Goal: Information Seeking & Learning: Learn about a topic

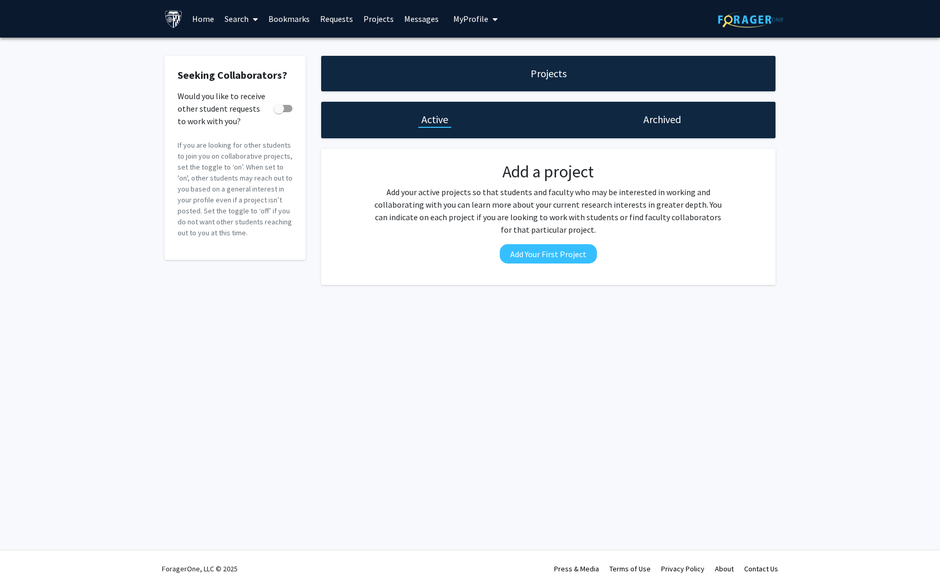
click at [415, 14] on link "Messages" at bounding box center [421, 19] width 45 height 37
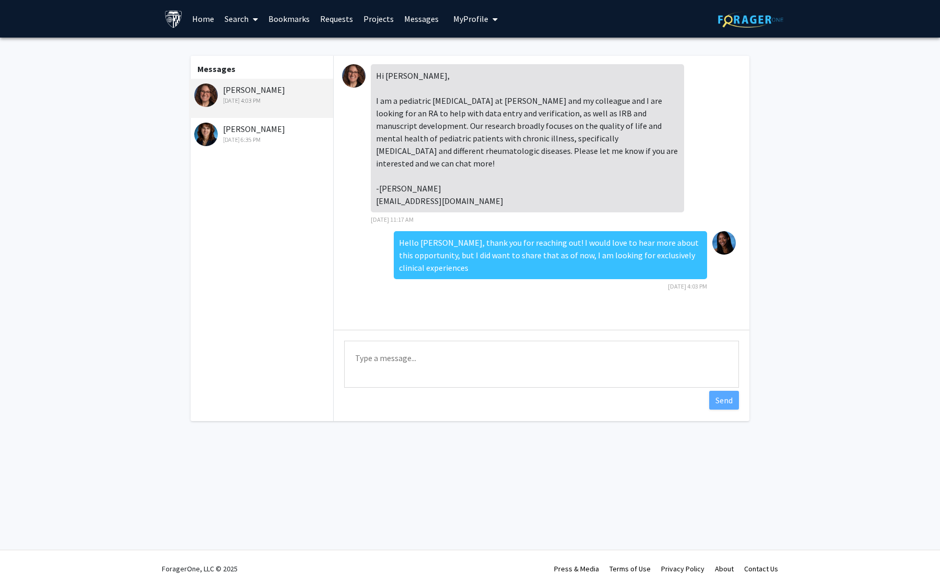
click at [365, 17] on link "Projects" at bounding box center [378, 19] width 41 height 37
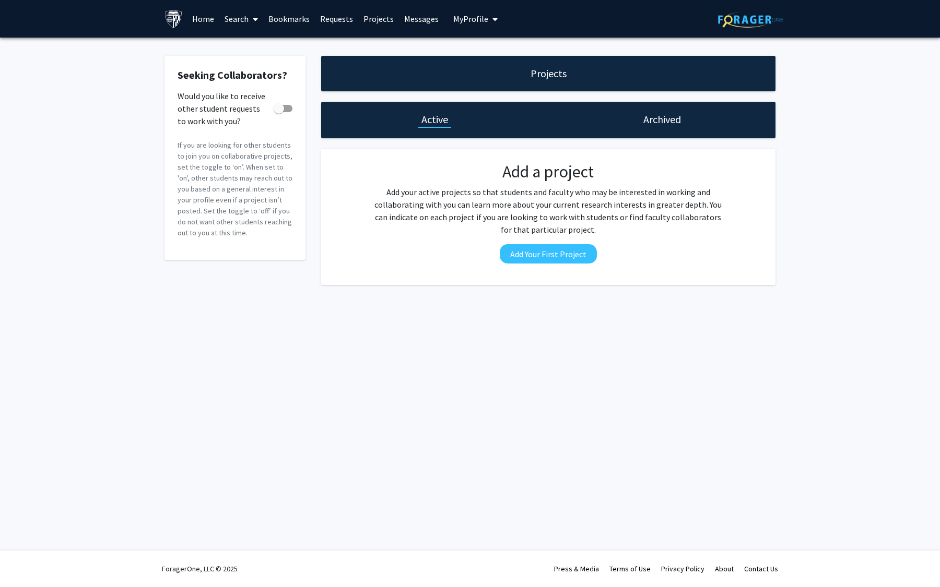
click at [344, 20] on link "Requests" at bounding box center [336, 19] width 43 height 37
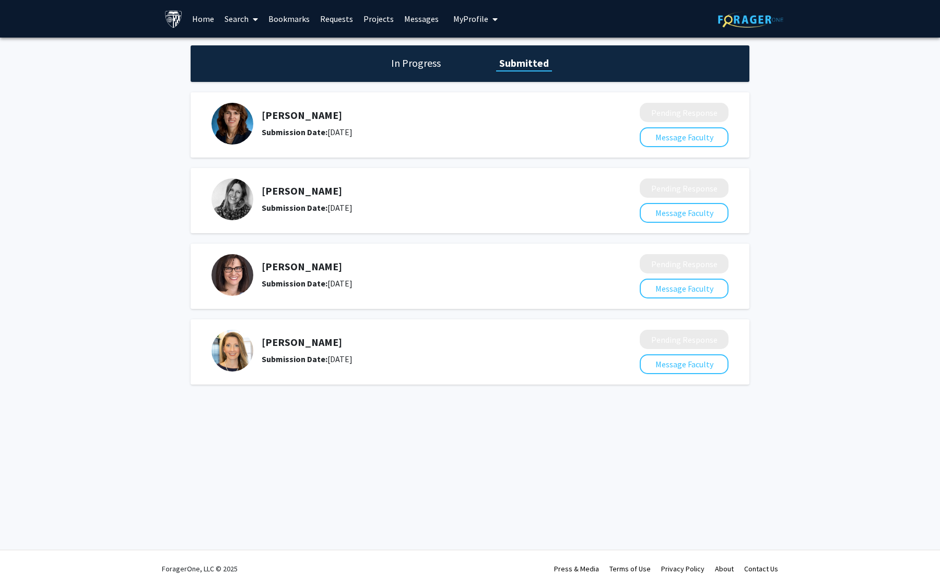
drag, startPoint x: 294, startPoint y: 13, endPoint x: 298, endPoint y: 8, distance: 6.0
click at [294, 13] on link "Bookmarks" at bounding box center [289, 19] width 52 height 37
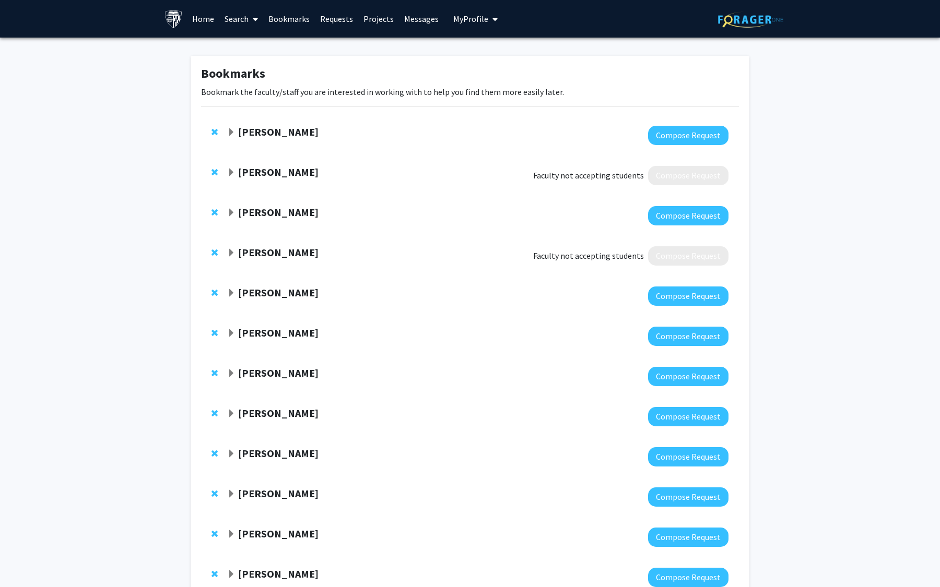
click at [243, 20] on link "Search" at bounding box center [241, 19] width 44 height 37
click at [259, 88] on span "Funding, Programs, & External Opportunities" at bounding box center [316, 89] width 194 height 21
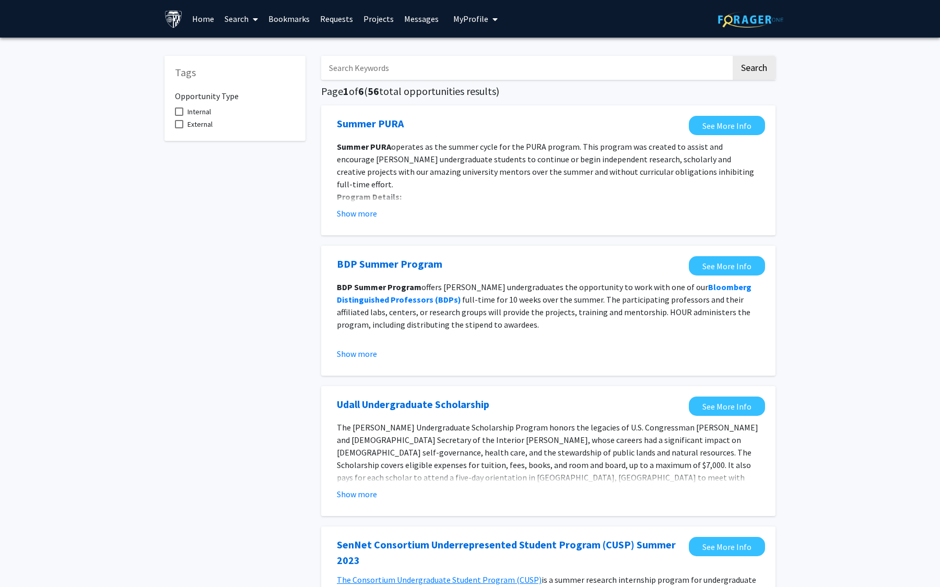
click at [243, 15] on link "Search" at bounding box center [241, 19] width 44 height 37
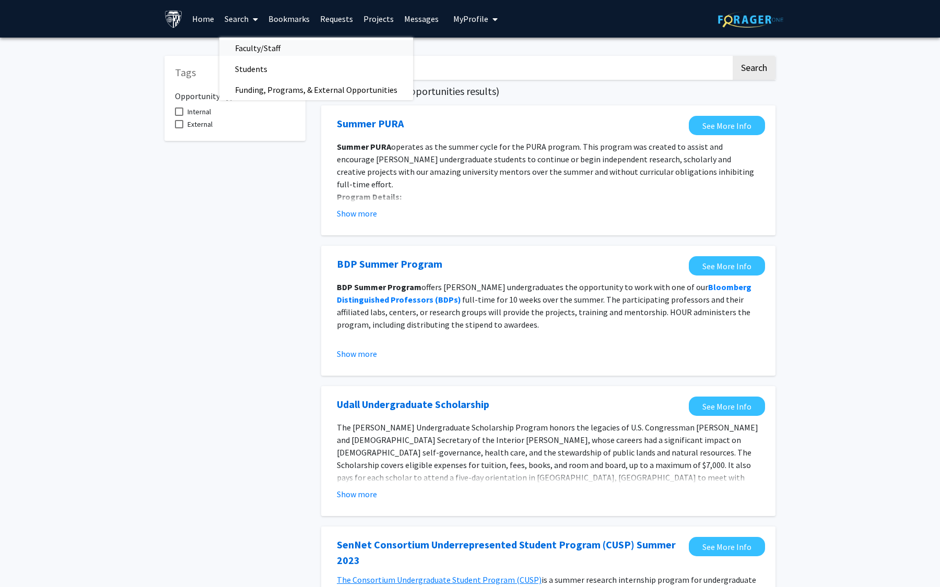
click at [251, 46] on span "Faculty/Staff" at bounding box center [257, 48] width 77 height 21
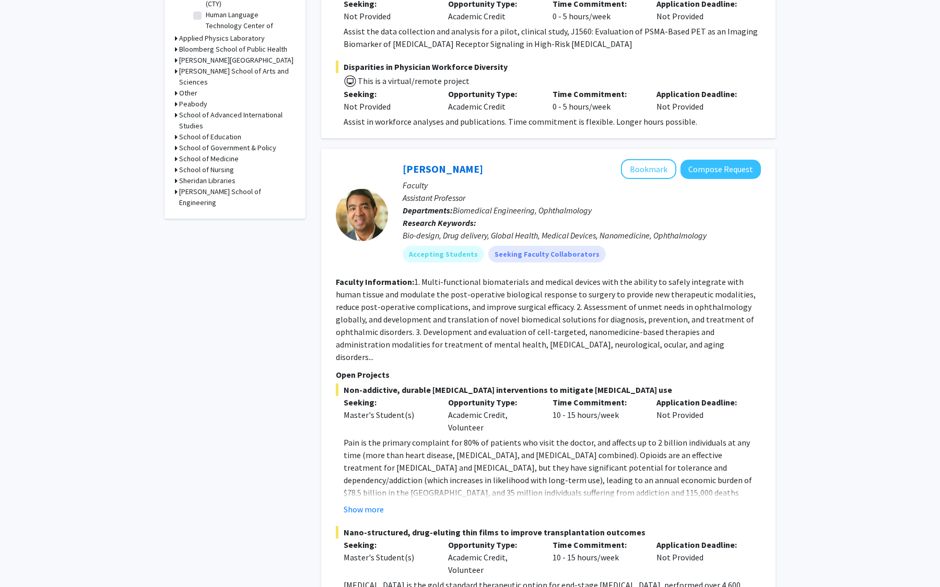
scroll to position [421, 0]
click at [370, 463] on fg-read-more "Pain is the primary complaint for 80% of patients who visit the doctor, and aff…" at bounding box center [548, 475] width 425 height 79
click at [356, 503] on button "Show more" at bounding box center [364, 509] width 40 height 13
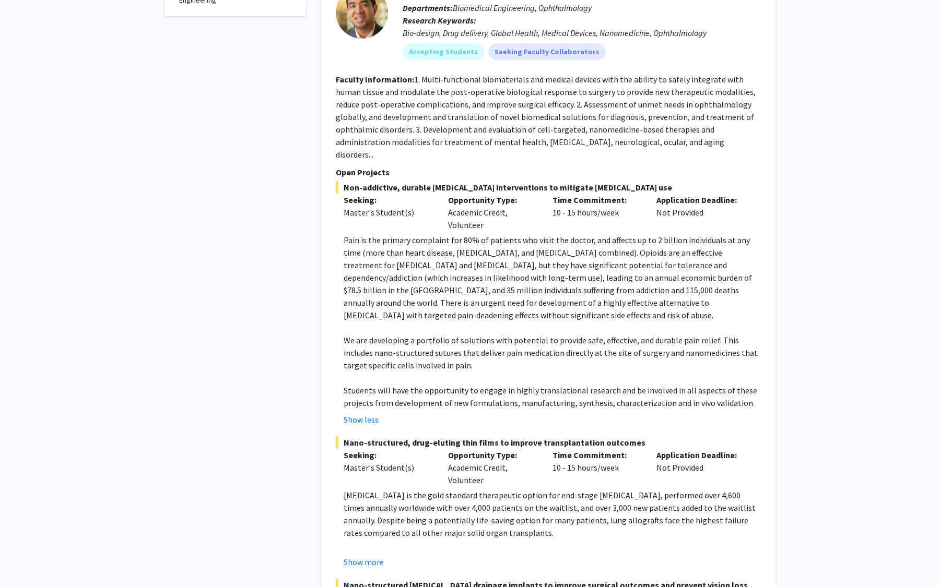
scroll to position [0, 0]
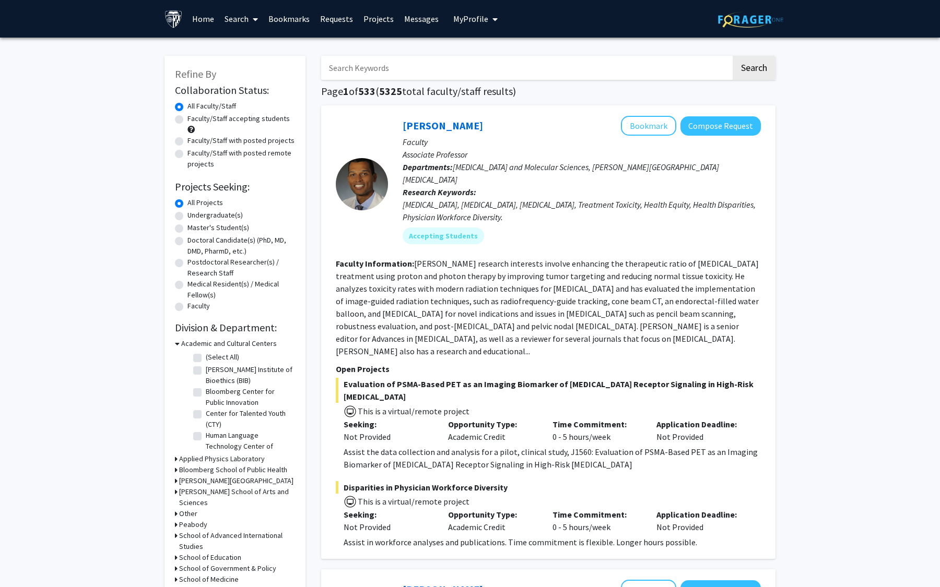
click at [187, 118] on label "Faculty/Staff accepting students" at bounding box center [238, 118] width 102 height 11
click at [187, 118] on input "Faculty/Staff accepting students" at bounding box center [190, 116] width 7 height 7
radio input "true"
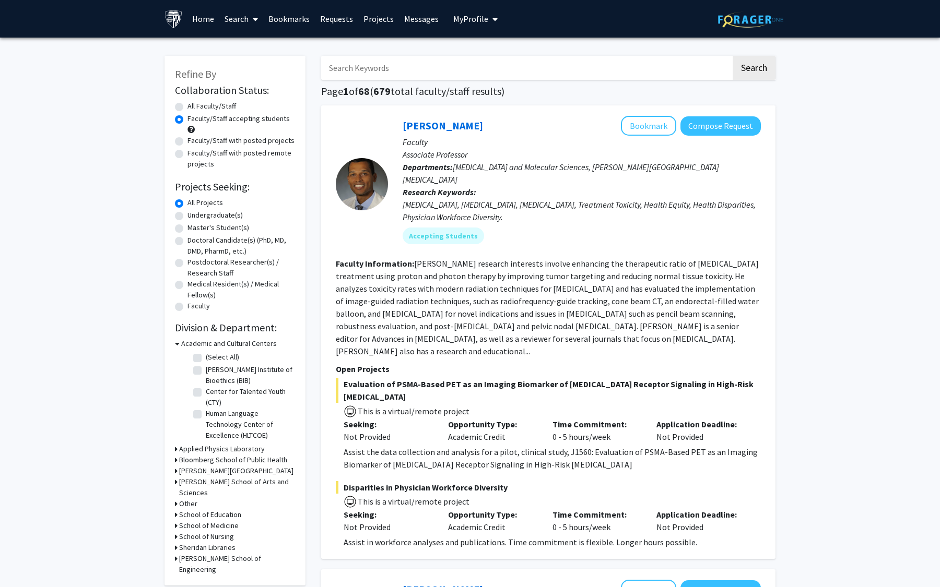
click at [187, 217] on label "Undergraduate(s)" at bounding box center [214, 215] width 55 height 11
click at [187, 217] on input "Undergraduate(s)" at bounding box center [190, 213] width 7 height 7
radio input "true"
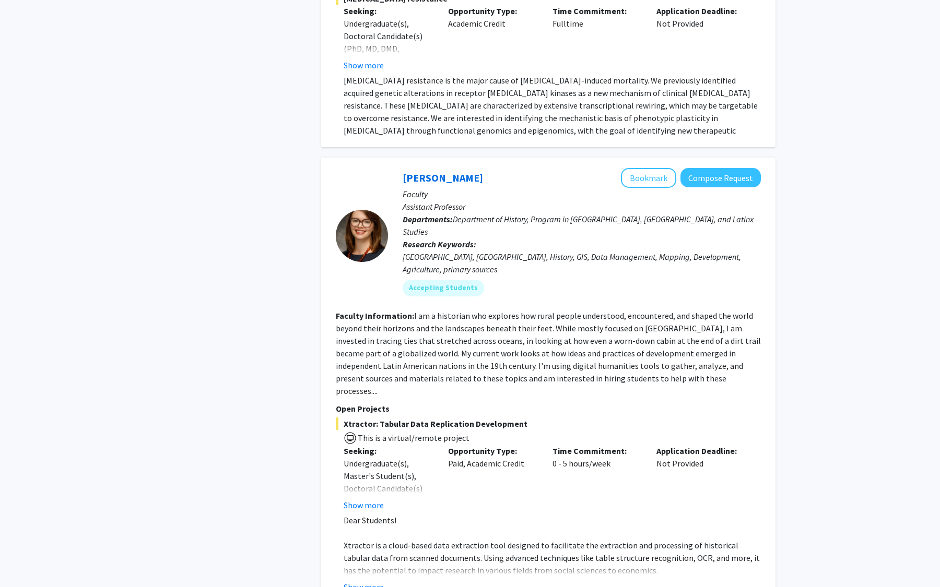
scroll to position [3048, 0]
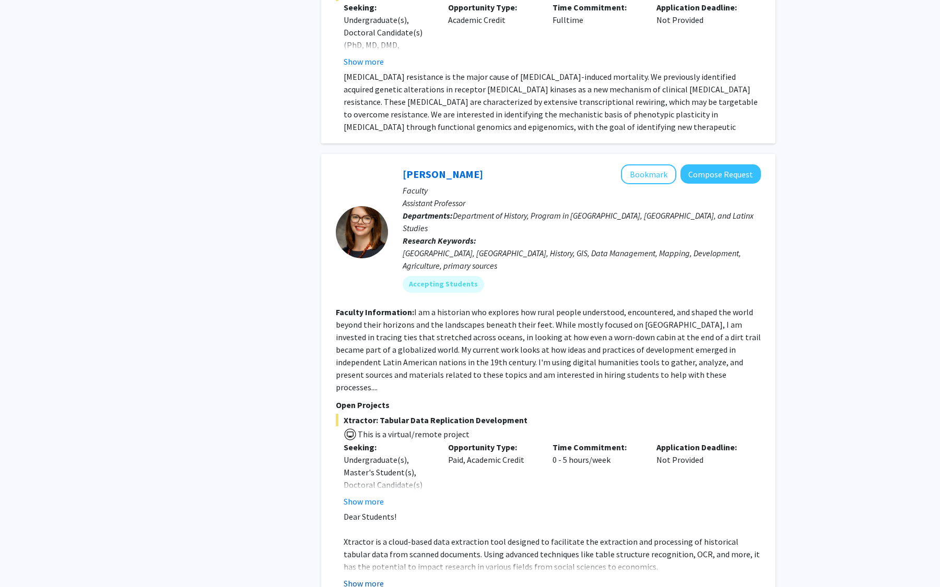
click at [368, 577] on button "Show more" at bounding box center [364, 583] width 40 height 13
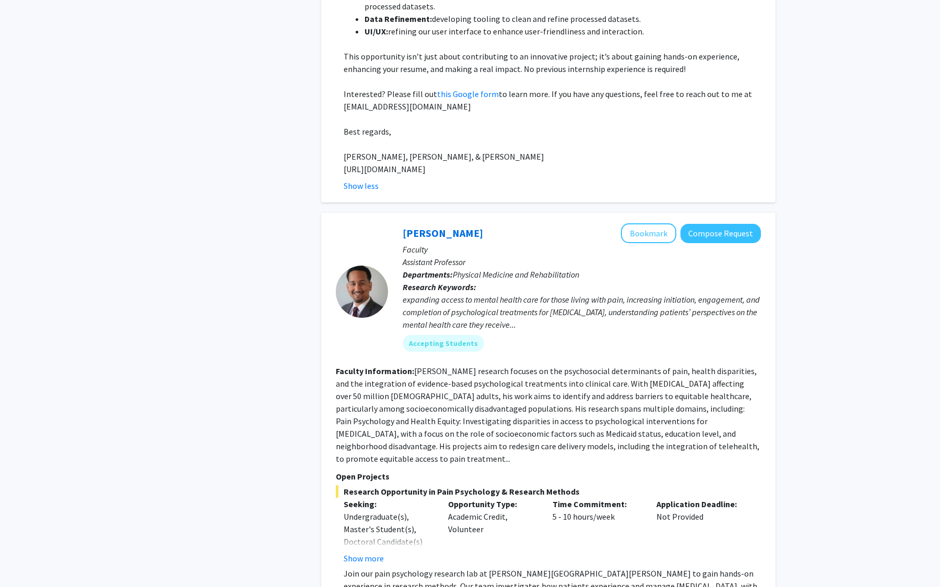
scroll to position [3736, 0]
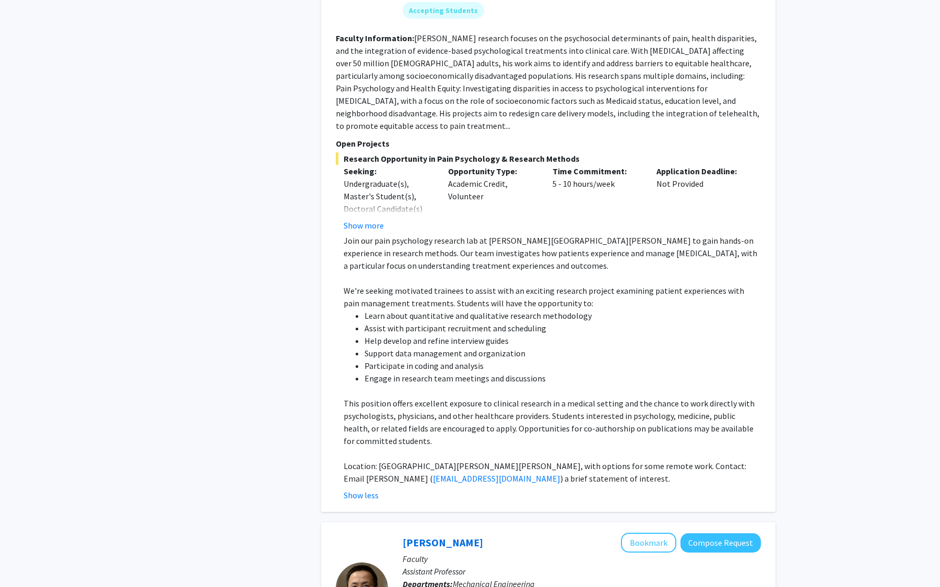
scroll to position [3684, 0]
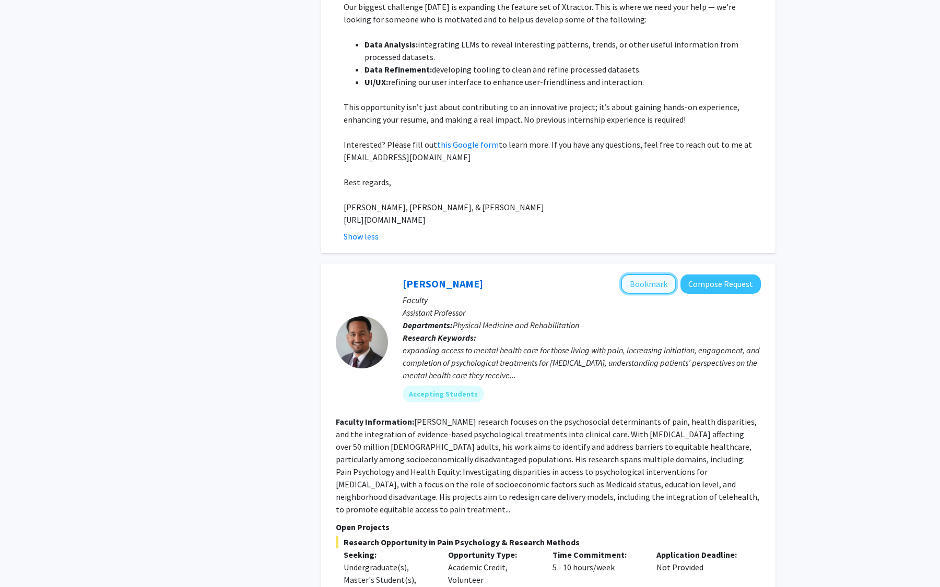
click at [651, 274] on button "Bookmark" at bounding box center [648, 284] width 55 height 20
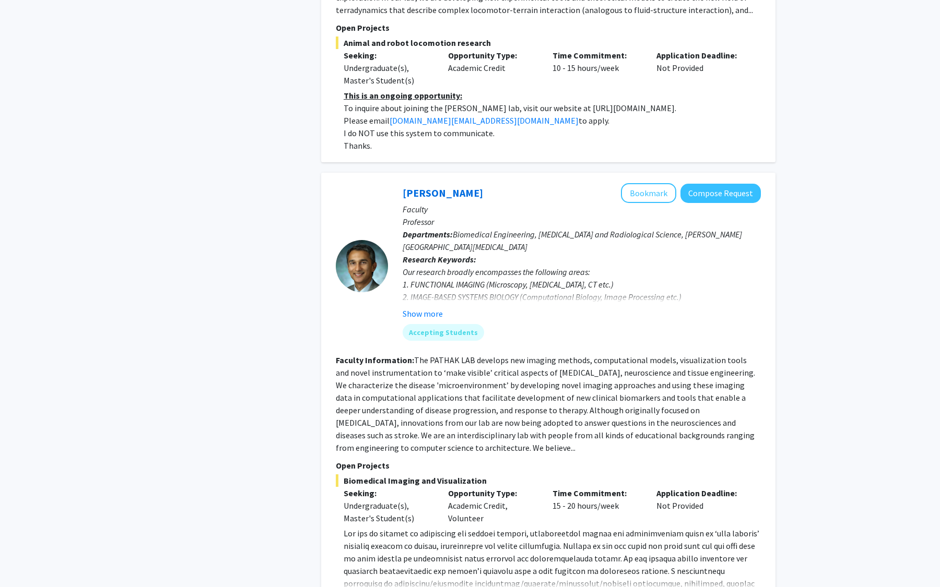
scroll to position [4819, 0]
